Goal: Check status: Check status

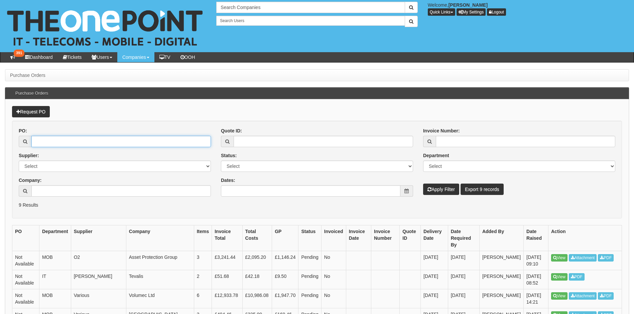
click at [103, 143] on input "PO:" at bounding box center [121, 141] width 180 height 11
paste input "19582"
type input "19582"
click at [434, 191] on button "Apply Filter" at bounding box center [441, 189] width 36 height 11
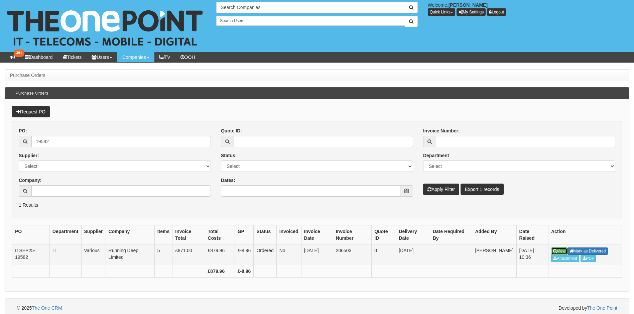
click at [561, 249] on link "View" at bounding box center [559, 250] width 16 height 7
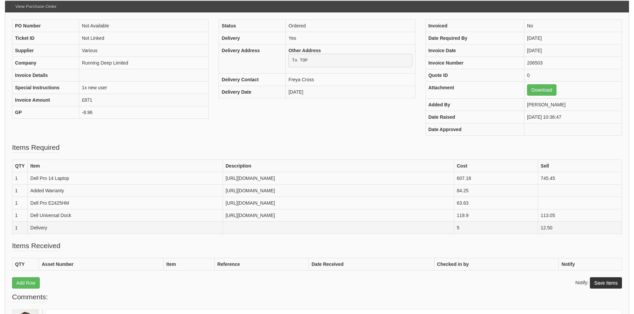
scroll to position [134, 0]
